Goal: Information Seeking & Learning: Learn about a topic

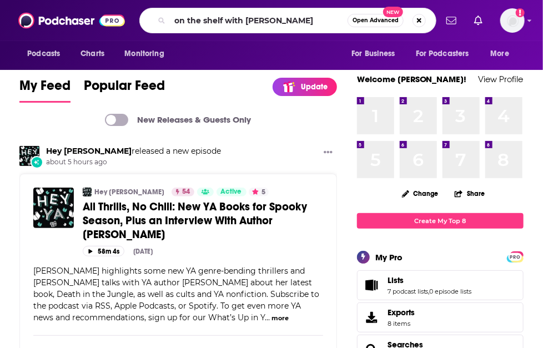
type input "on the shelf with [PERSON_NAME]"
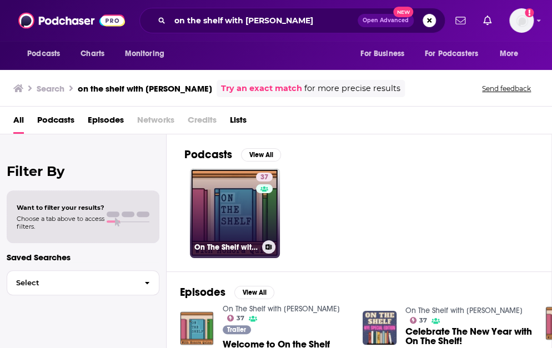
click at [241, 181] on link "37 On The Shelf with [PERSON_NAME]" at bounding box center [235, 213] width 90 height 90
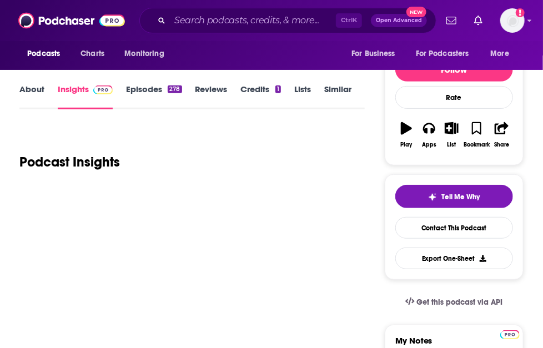
scroll to position [158, 0]
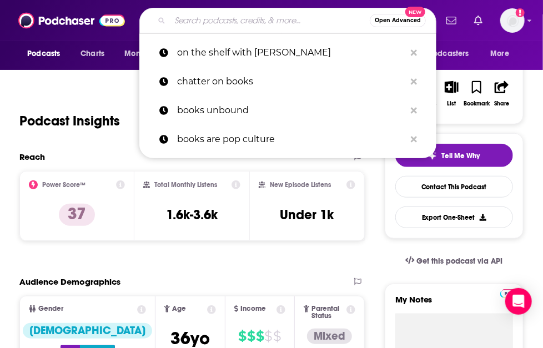
click at [218, 24] on input "Search podcasts, credits, & more..." at bounding box center [270, 21] width 200 height 18
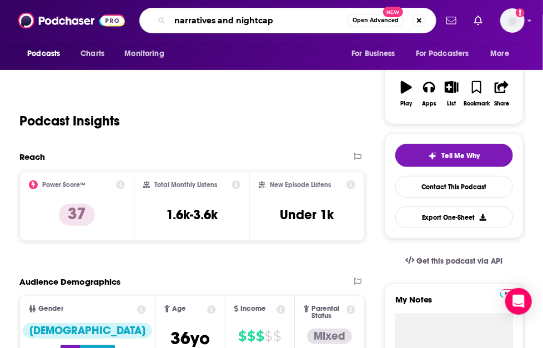
type input "narratives and nightcaps"
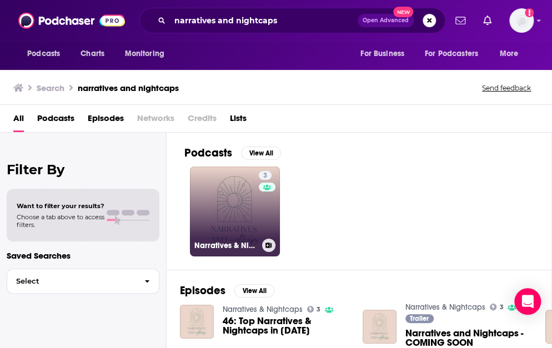
click at [233, 206] on link "3 Narratives & Nightcaps" at bounding box center [235, 212] width 90 height 90
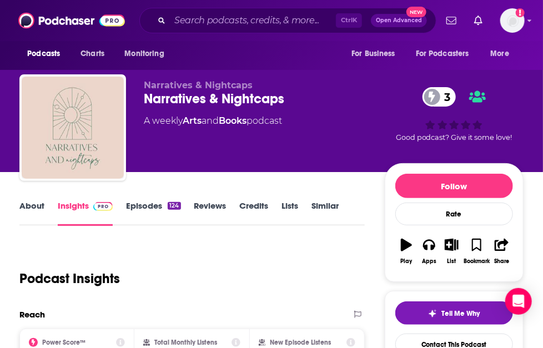
scroll to position [142, 0]
